Goal: Find specific page/section: Find specific page/section

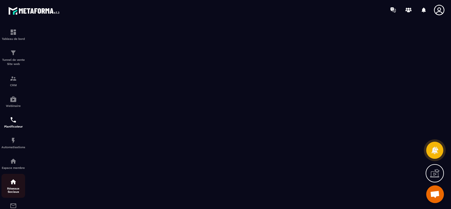
click at [10, 187] on div "Réseaux Sociaux" at bounding box center [13, 185] width 24 height 15
click at [11, 184] on img at bounding box center [13, 181] width 7 height 7
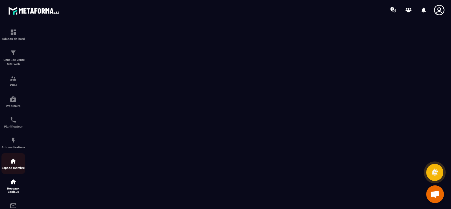
click at [12, 174] on link "Espace membre" at bounding box center [13, 163] width 24 height 21
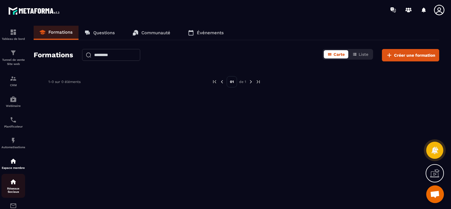
click at [14, 194] on p "Réseaux Sociaux" at bounding box center [13, 190] width 24 height 7
